Goal: Task Accomplishment & Management: Complete application form

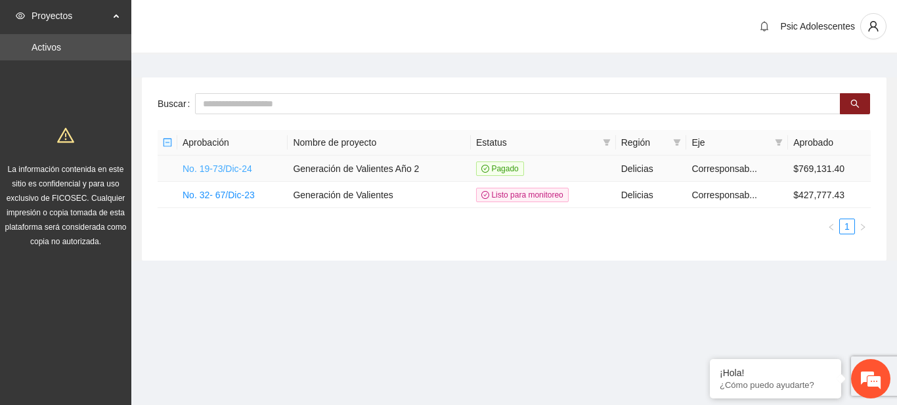
click at [239, 168] on link "No. 19-73/Dic-24" at bounding box center [218, 169] width 70 height 11
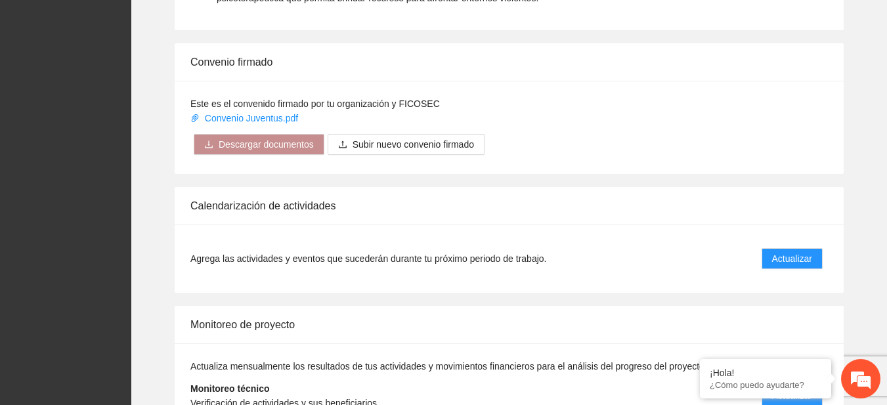
scroll to position [998, 0]
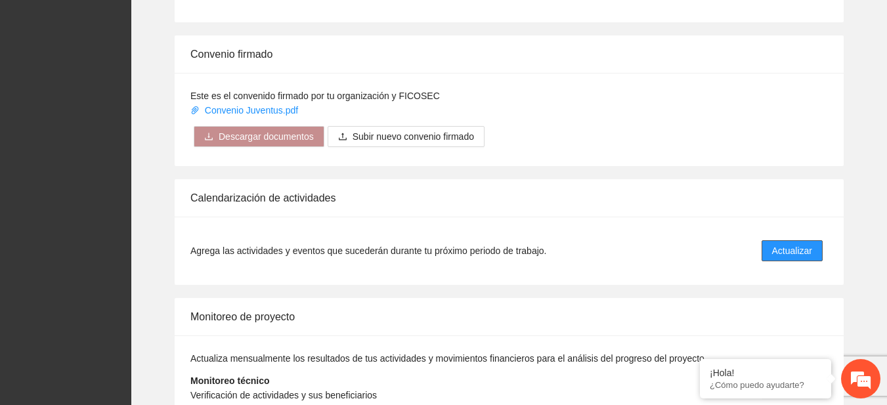
click at [784, 252] on span "Actualizar" at bounding box center [792, 251] width 40 height 14
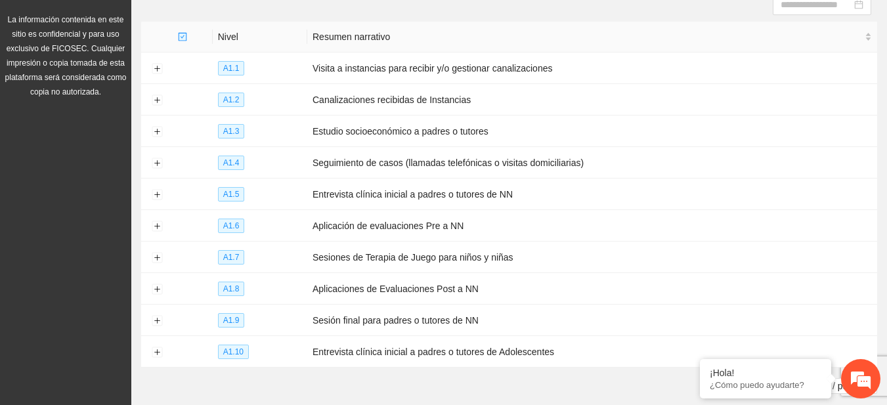
scroll to position [211, 0]
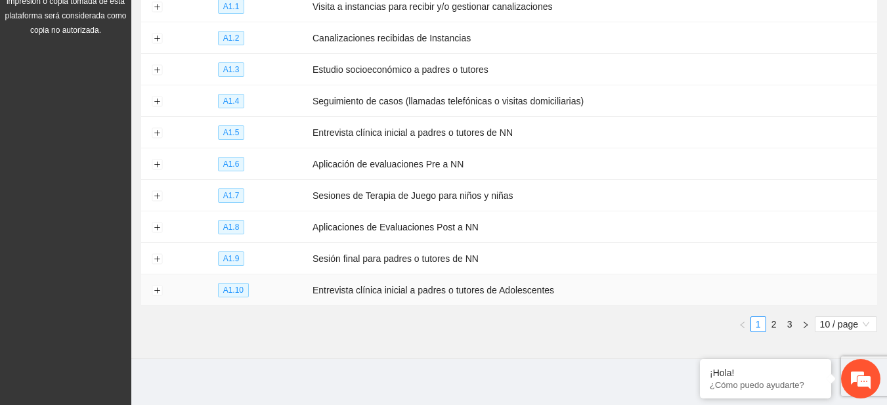
click at [873, 287] on td "Entrevista clínica inicial a padres o tutores de Adolescentes" at bounding box center [592, 291] width 570 height 32
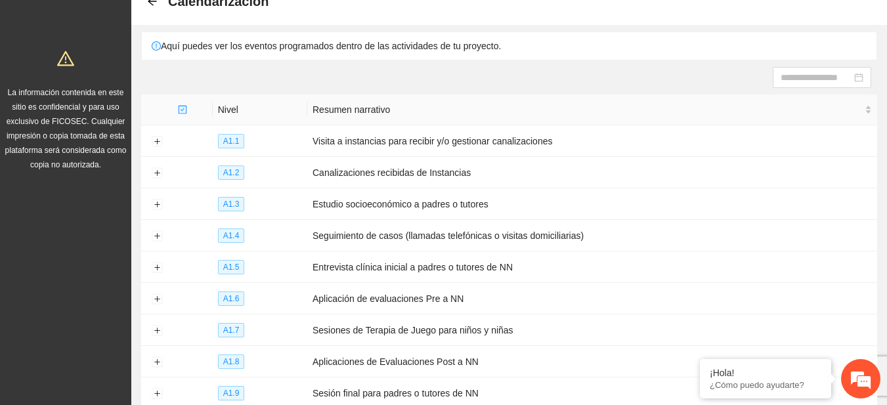
scroll to position [0, 0]
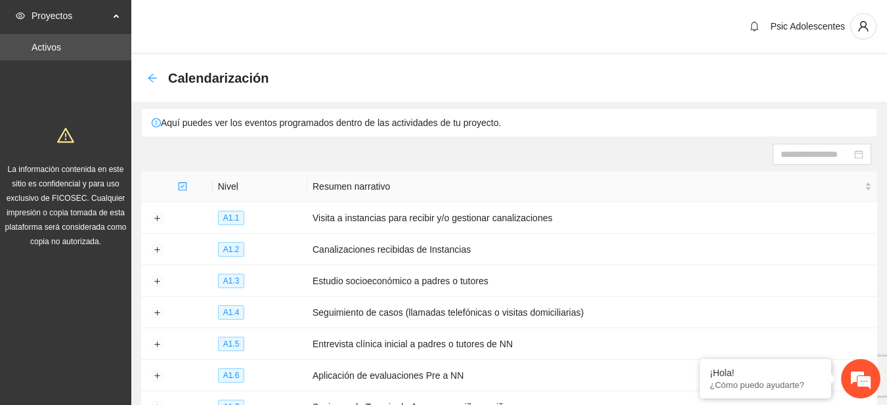
click at [154, 75] on icon "arrow-left" at bounding box center [152, 78] width 11 height 11
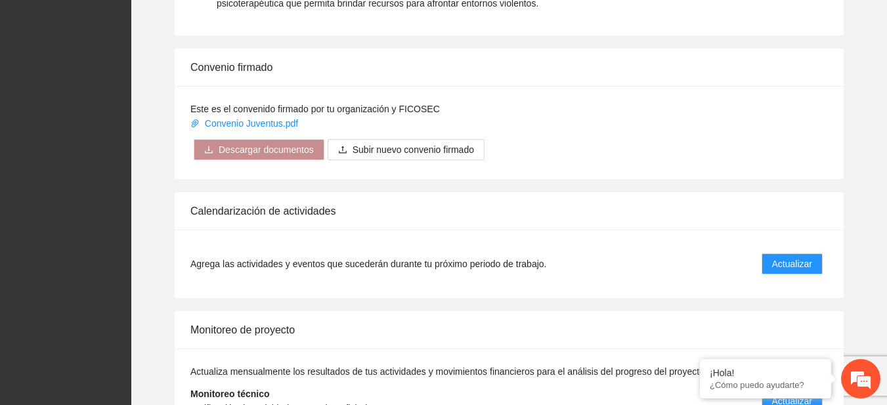
scroll to position [1069, 0]
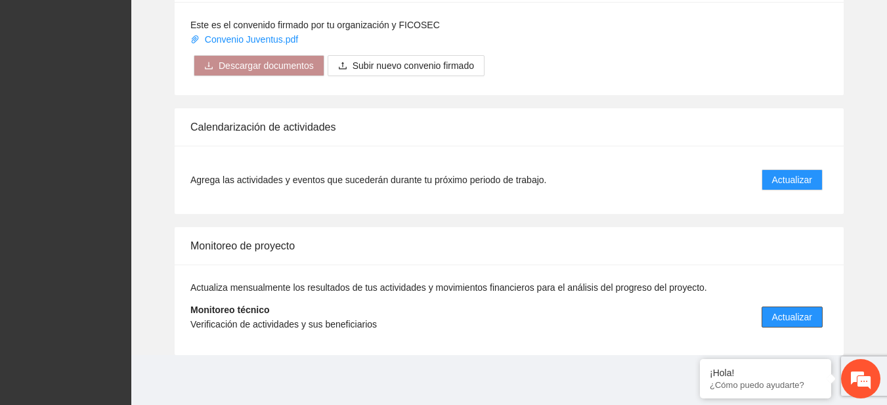
click at [791, 313] on span "Actualizar" at bounding box center [792, 317] width 40 height 14
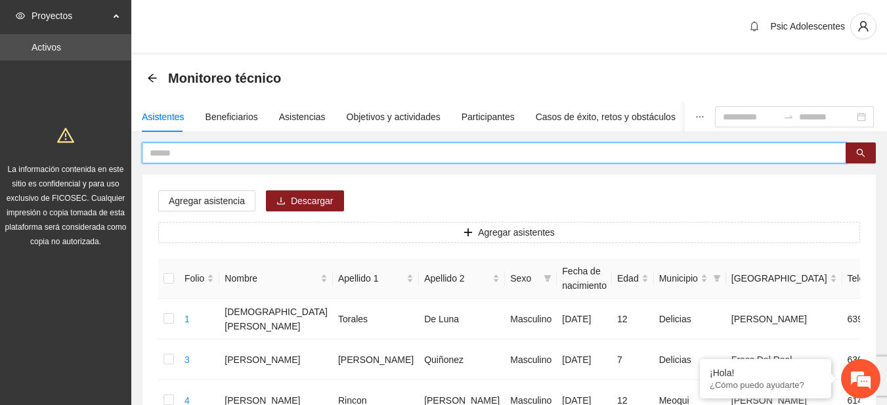
click at [194, 154] on input "text" at bounding box center [489, 153] width 678 height 14
type input "*****"
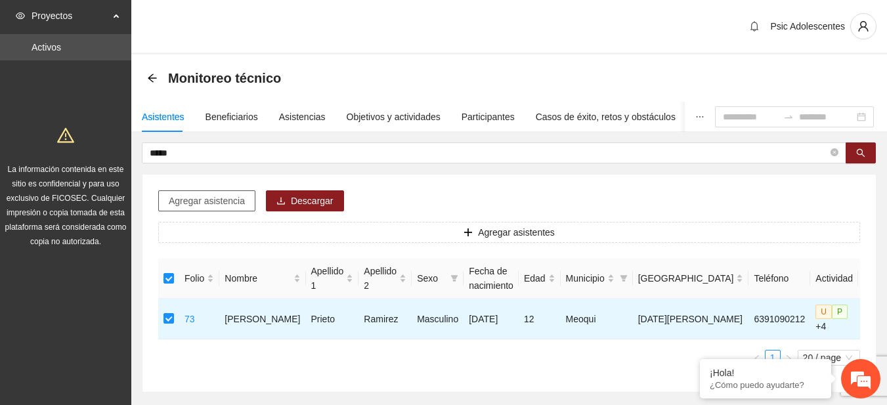
click at [202, 199] on span "Agregar asistencia" at bounding box center [207, 201] width 76 height 14
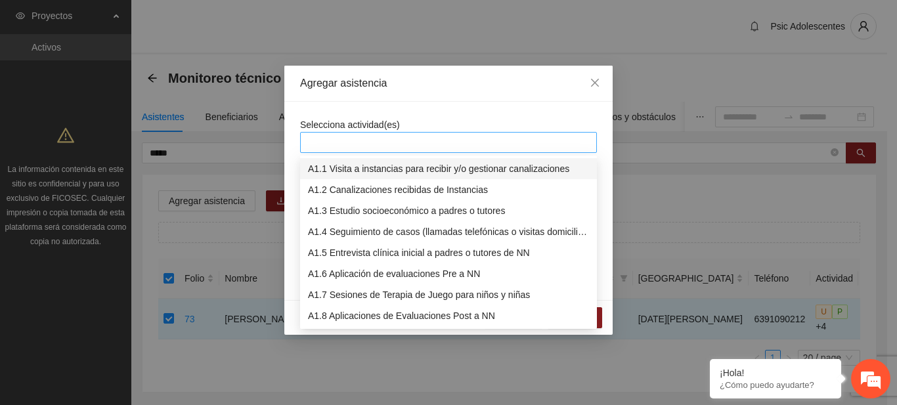
click at [328, 141] on div at bounding box center [448, 143] width 290 height 16
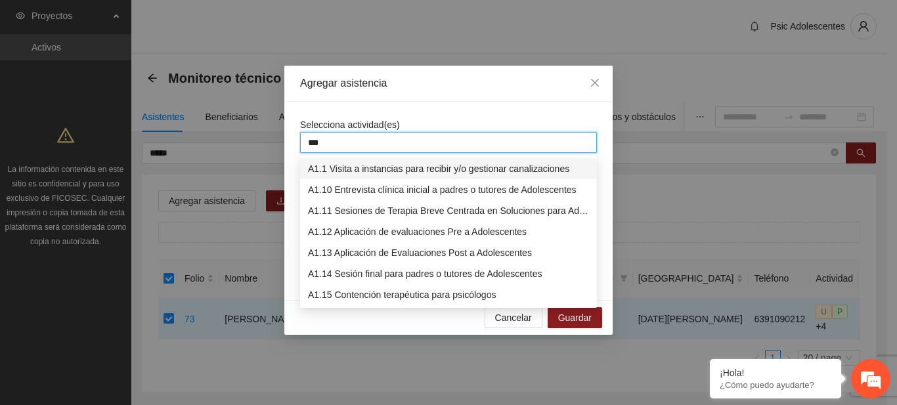
type input "****"
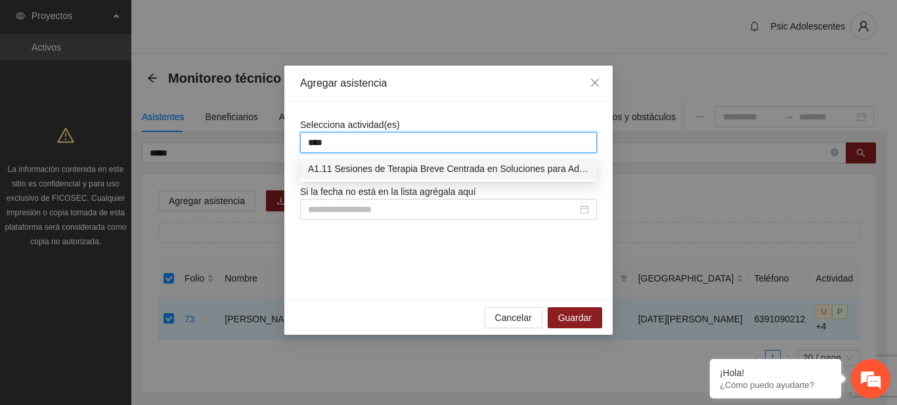
click at [335, 162] on div "A1.11 Sesiones de Terapia Breve Centrada en Soluciones para Adolescentes" at bounding box center [448, 169] width 281 height 14
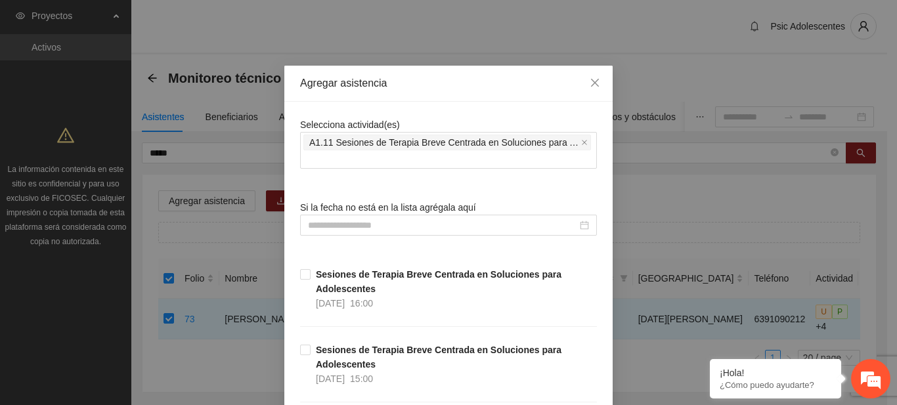
click at [431, 69] on div "Agregar asistencia" at bounding box center [448, 84] width 328 height 36
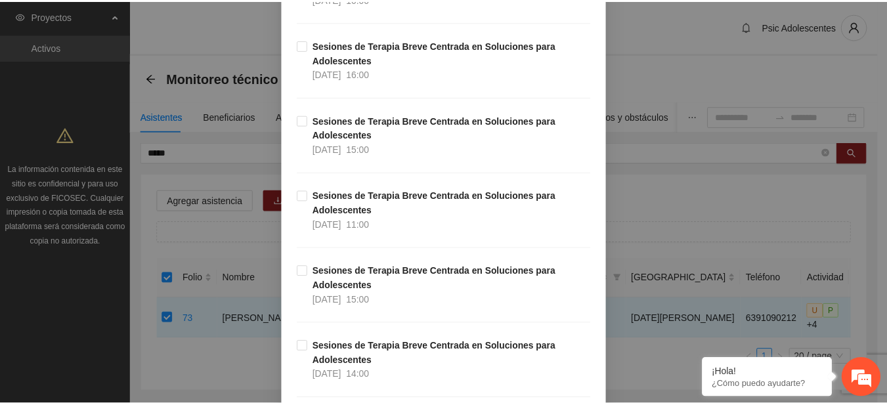
scroll to position [14009, 0]
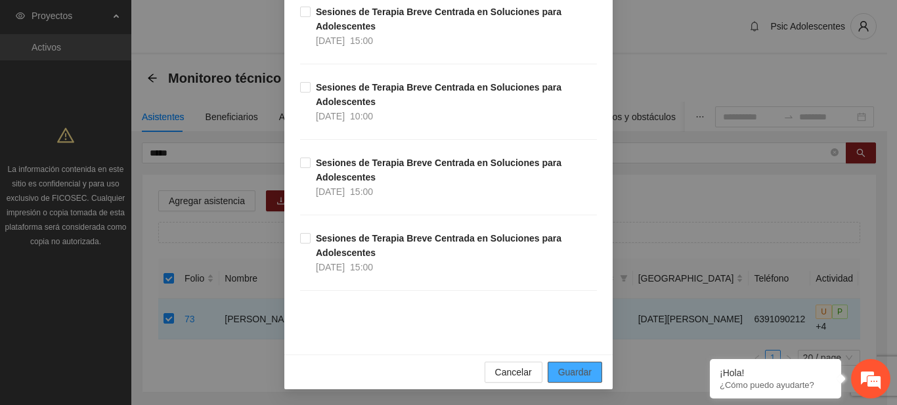
click at [570, 365] on button "Guardar" at bounding box center [575, 372] width 55 height 21
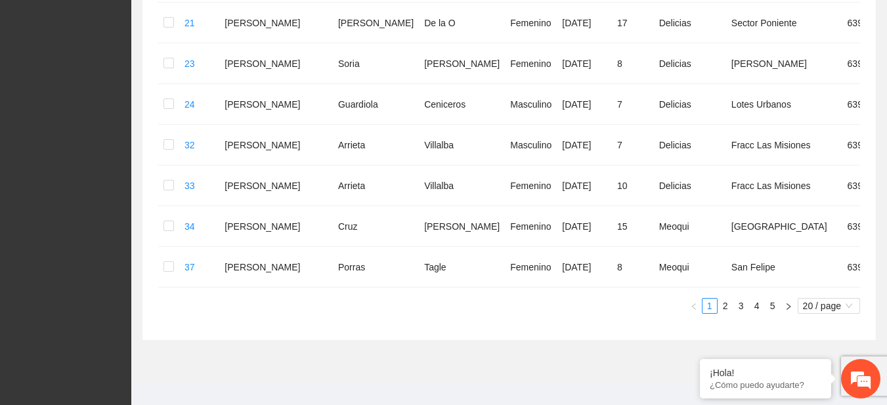
scroll to position [0, 0]
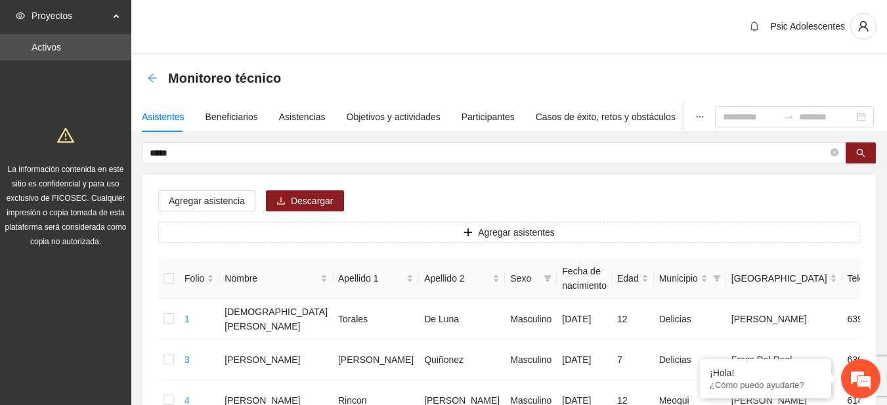
click at [156, 81] on icon "arrow-left" at bounding box center [152, 78] width 11 height 11
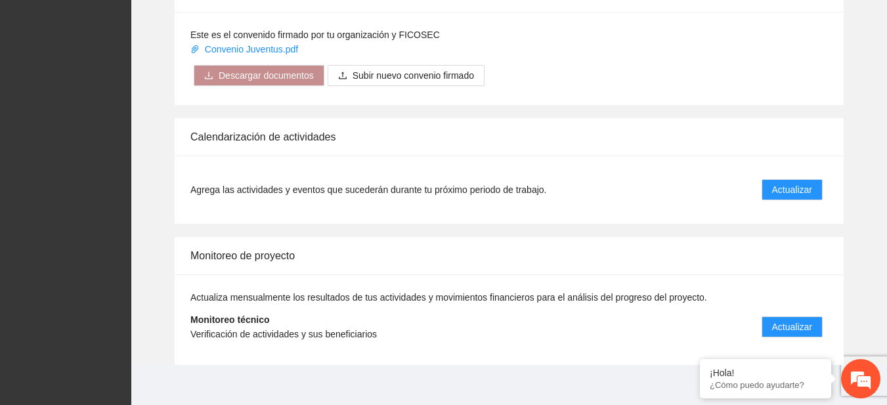
scroll to position [1069, 0]
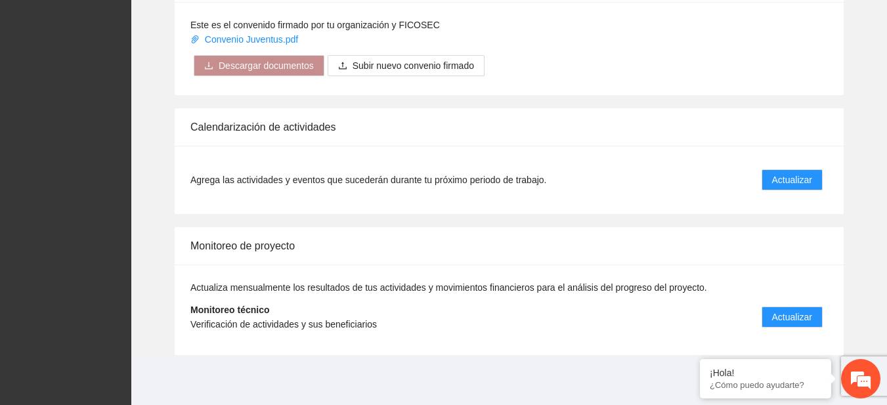
click at [733, 213] on div "Agrega las actividades y eventos que sucederán durante tu próximo periodo de tr…" at bounding box center [509, 180] width 669 height 68
click at [777, 316] on span "Actualizar" at bounding box center [792, 317] width 40 height 14
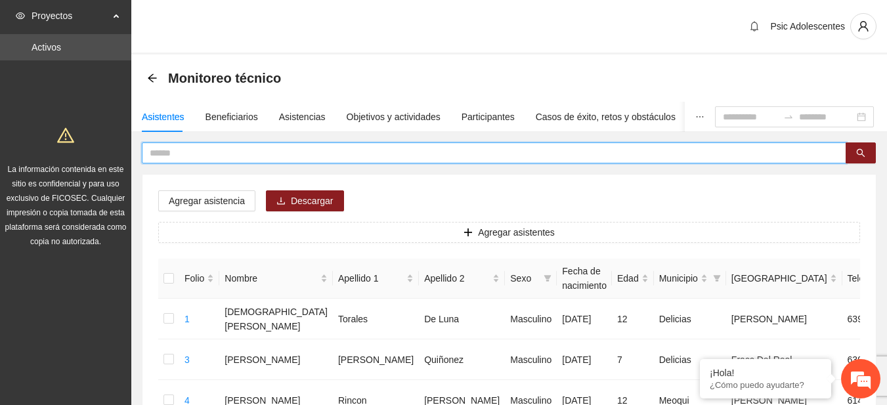
click at [213, 152] on input "text" at bounding box center [489, 153] width 678 height 14
type input "*****"
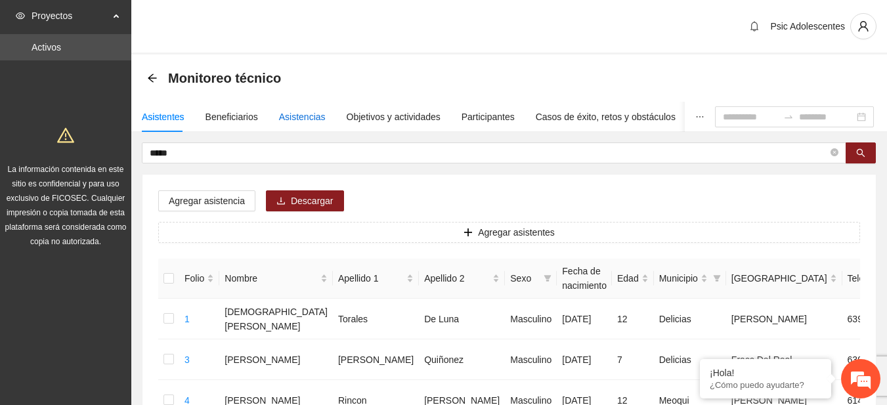
click at [280, 118] on div "Asistencias" at bounding box center [302, 117] width 47 height 14
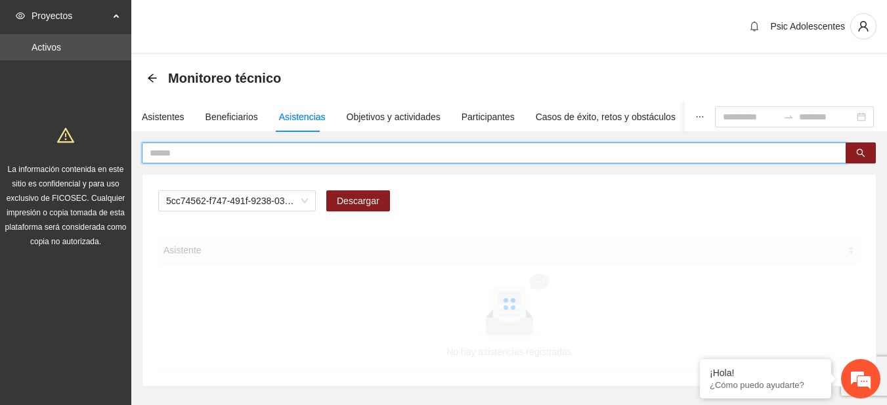
click at [221, 151] on input "text" at bounding box center [489, 153] width 678 height 14
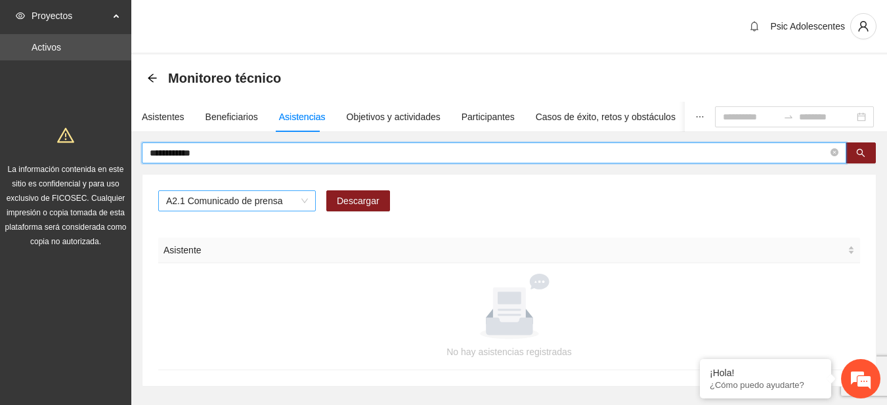
type input "**********"
click at [305, 202] on span "A2.1 Comunicado de prensa" at bounding box center [237, 201] width 142 height 20
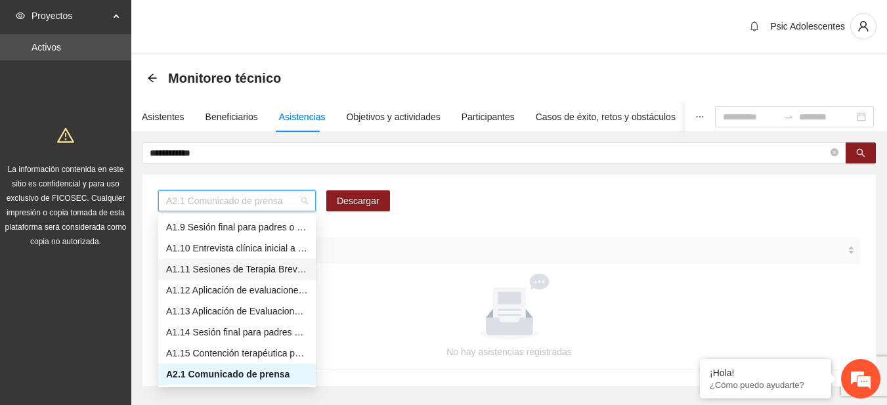
click at [201, 273] on div "A1.11 Sesiones de Terapia Breve Centrada en Soluciones para Adolescentes" at bounding box center [237, 269] width 142 height 14
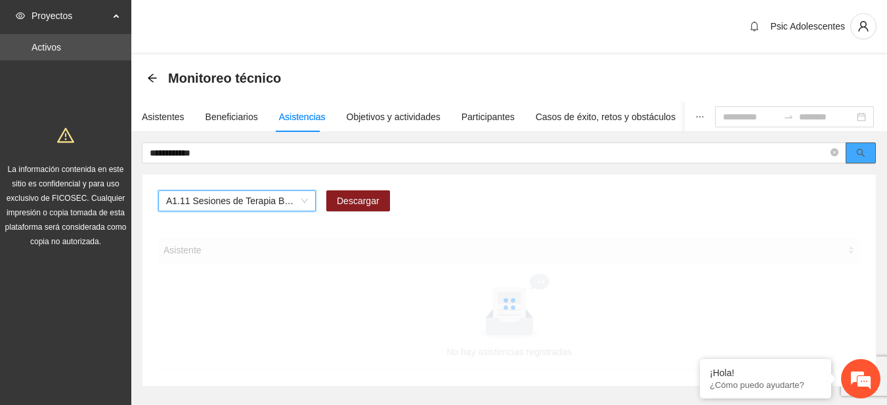
click at [865, 150] on icon "search" at bounding box center [860, 152] width 9 height 9
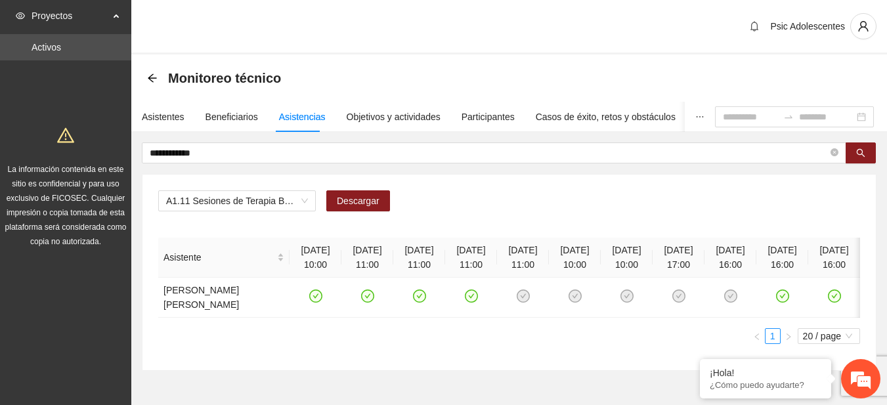
scroll to position [0, 5]
click at [164, 123] on div "Asistentes" at bounding box center [163, 117] width 43 height 14
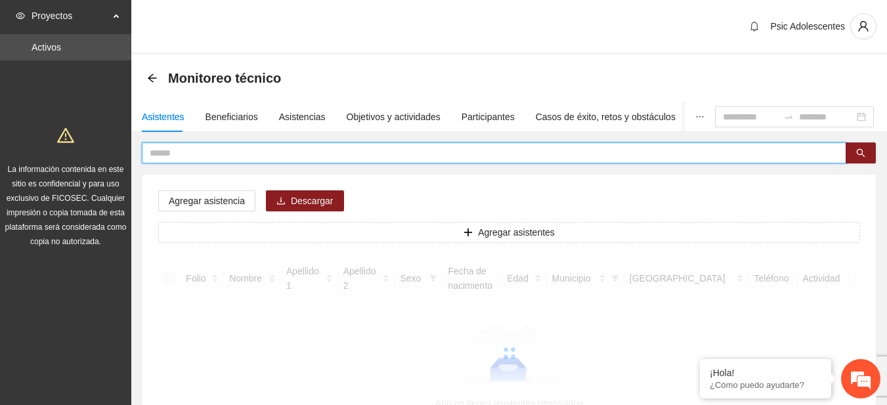
click at [204, 154] on input "text" at bounding box center [489, 153] width 678 height 14
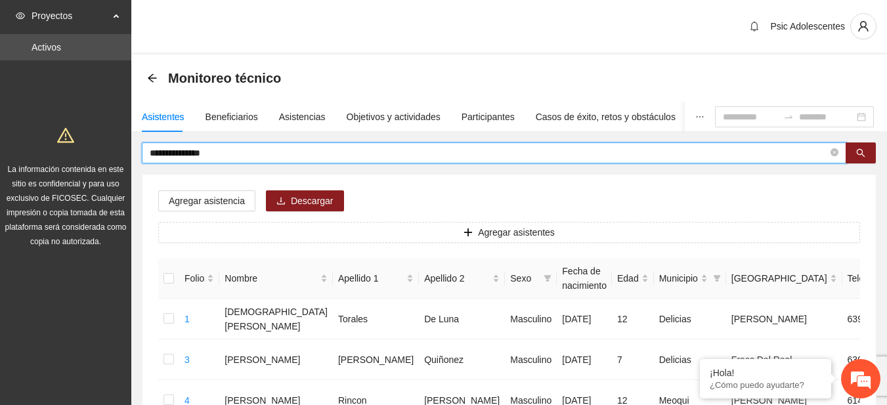
type input "**********"
